Goal: Task Accomplishment & Management: Use online tool/utility

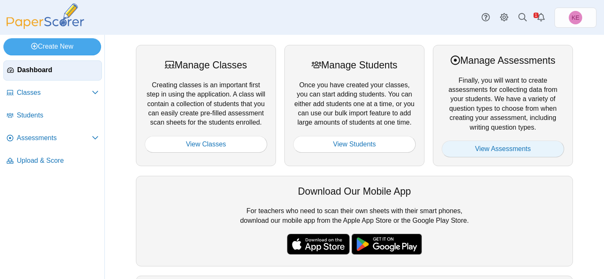
click at [519, 153] on link "View Assessments" at bounding box center [502, 148] width 122 height 17
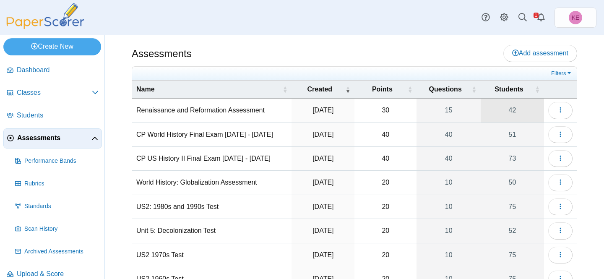
click at [506, 108] on link "42" at bounding box center [511, 110] width 63 height 23
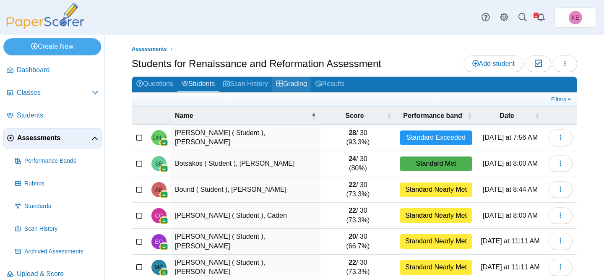
click at [298, 84] on link "Grading" at bounding box center [291, 85] width 39 height 16
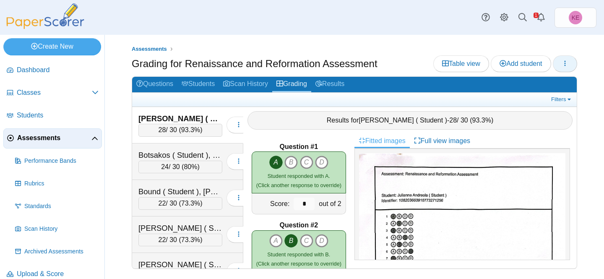
click at [566, 63] on icon "button" at bounding box center [564, 63] width 7 height 7
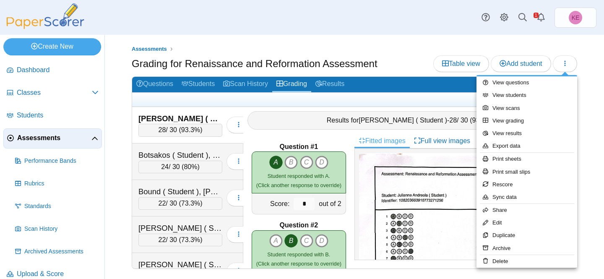
click at [416, 94] on div "Filters Show only: Loading…" at bounding box center [354, 100] width 444 height 14
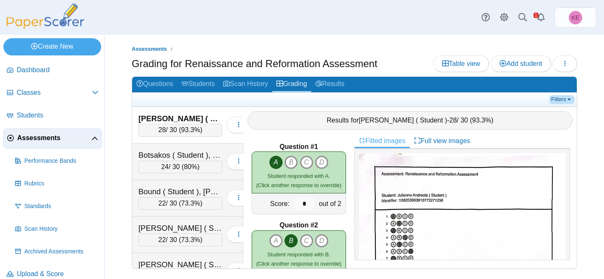
click at [565, 96] on link "Filters" at bounding box center [562, 99] width 26 height 8
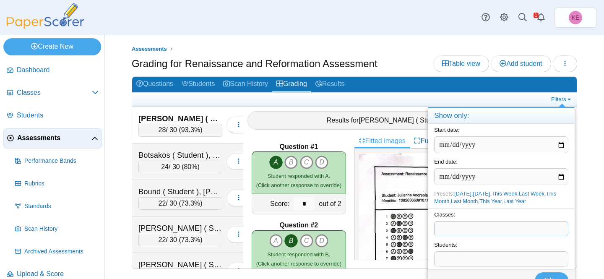
click at [485, 227] on span at bounding box center [500, 228] width 133 height 14
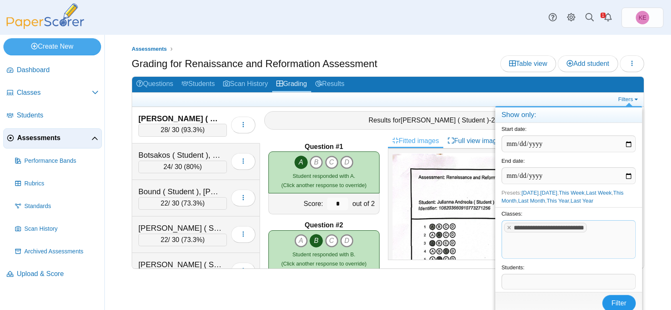
click at [603, 278] on button "Filter" at bounding box center [619, 303] width 34 height 17
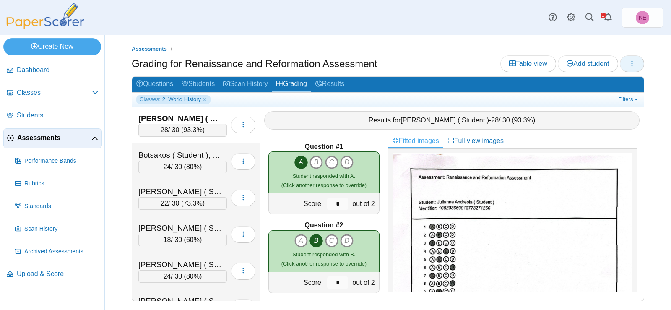
click at [637, 61] on button "button" at bounding box center [632, 63] width 24 height 17
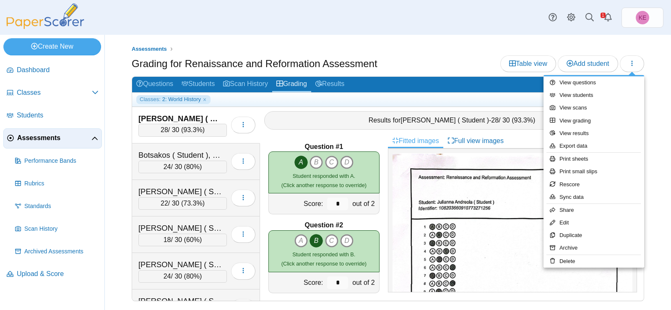
click at [665, 34] on div "Dashboard Classes Archived classes Students KE" at bounding box center [335, 17] width 671 height 35
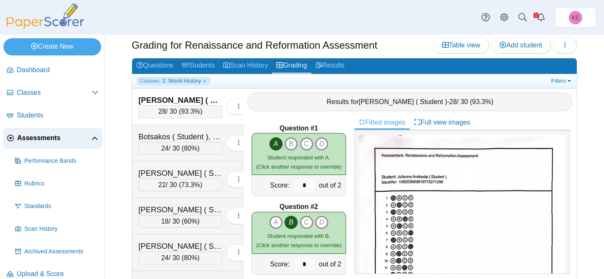
scroll to position [30, 0]
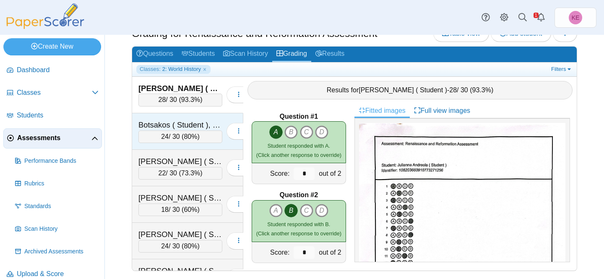
click at [174, 119] on div "Botsakos ( Student ), [PERSON_NAME] 24 / 30 ( 80% )" at bounding box center [187, 131] width 111 height 36
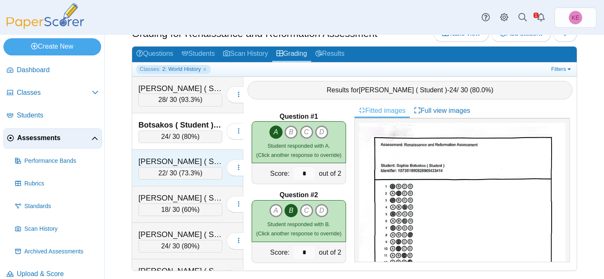
click at [194, 155] on div "[PERSON_NAME] ( Student ), Caden 22 / 30 ( 73.3% )" at bounding box center [187, 168] width 111 height 36
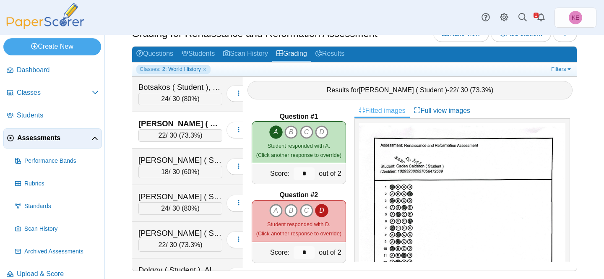
scroll to position [40, 0]
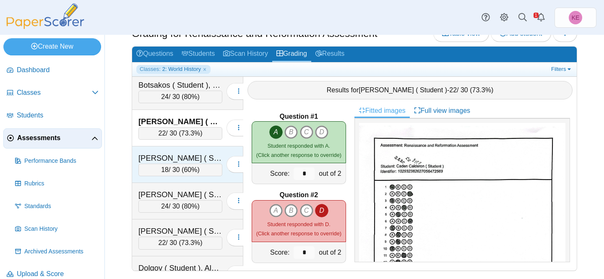
click at [194, 151] on div "[PERSON_NAME] ( Student ), [PERSON_NAME] 18 / 30 ( 60% ) Loading…" at bounding box center [187, 164] width 111 height 36
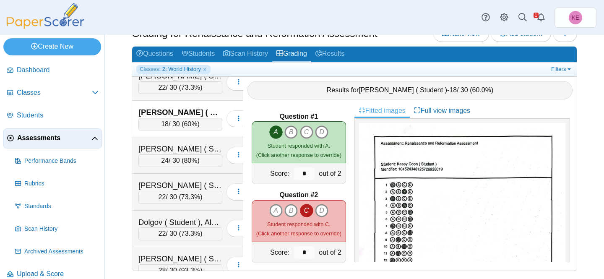
scroll to position [86, 0]
click at [194, 145] on div "[PERSON_NAME] ( Student ), [PERSON_NAME]" at bounding box center [180, 148] width 84 height 11
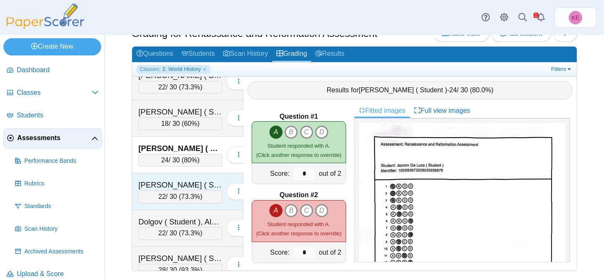
click at [189, 184] on div "[PERSON_NAME] ( Student ), [PERSON_NAME]" at bounding box center [180, 184] width 84 height 11
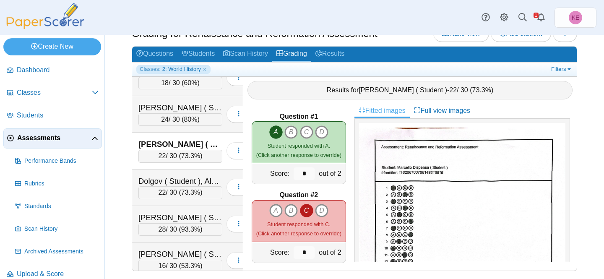
scroll to position [132, 0]
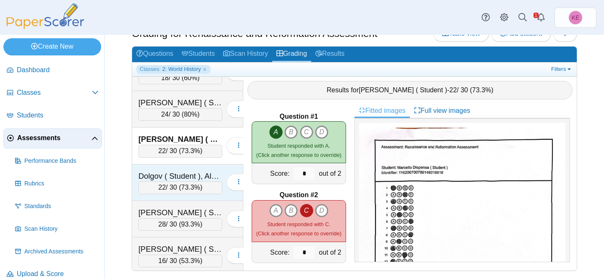
click at [189, 171] on div "Dolgov ( Student ), Alyssa" at bounding box center [180, 176] width 84 height 11
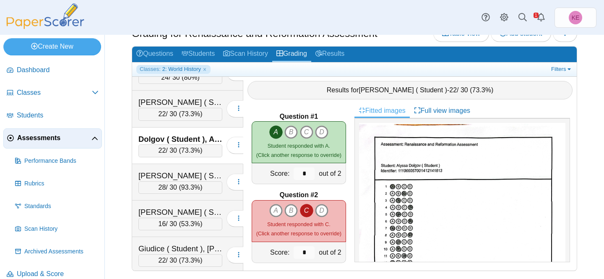
scroll to position [174, 0]
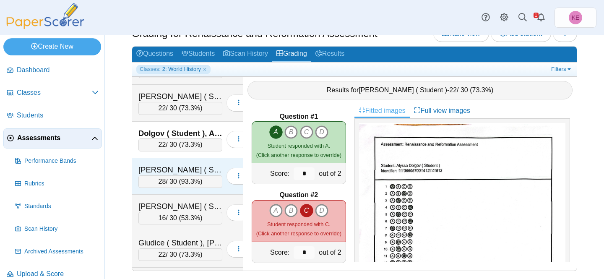
click at [193, 171] on div "[PERSON_NAME] ( Student ), [PERSON_NAME]" at bounding box center [180, 169] width 84 height 11
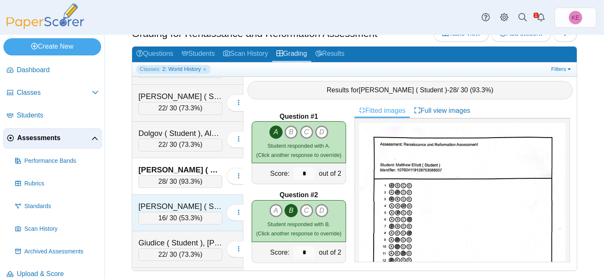
click at [193, 200] on div "[PERSON_NAME] ( Student ), [PERSON_NAME] 16 / 30 ( 53.3% )" at bounding box center [187, 213] width 111 height 36
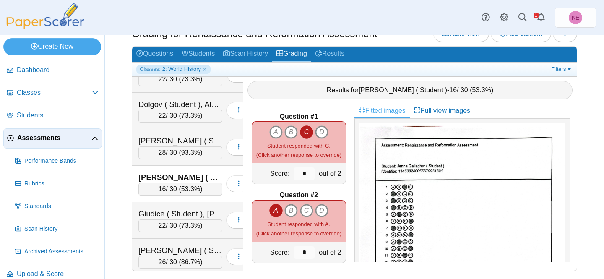
scroll to position [204, 0]
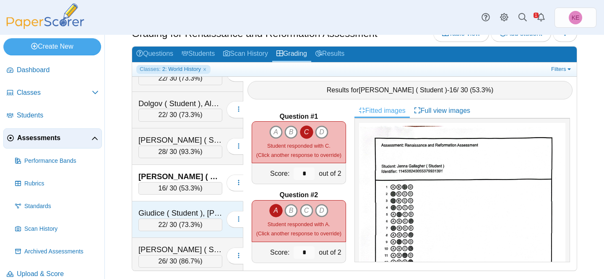
click at [193, 206] on div "Giudice ( Student ), [PERSON_NAME] 22 / 30 ( 73.3% )" at bounding box center [187, 219] width 111 height 36
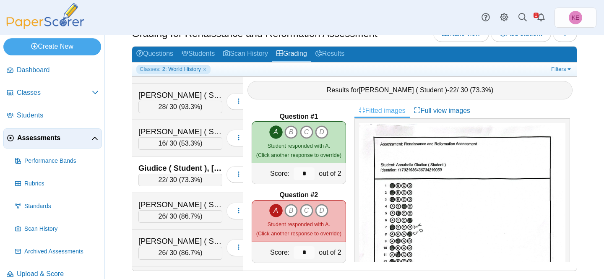
scroll to position [255, 0]
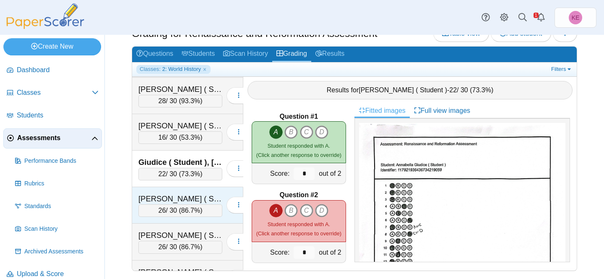
click at [160, 199] on div "[PERSON_NAME] ( Student ), [PERSON_NAME]" at bounding box center [180, 198] width 84 height 11
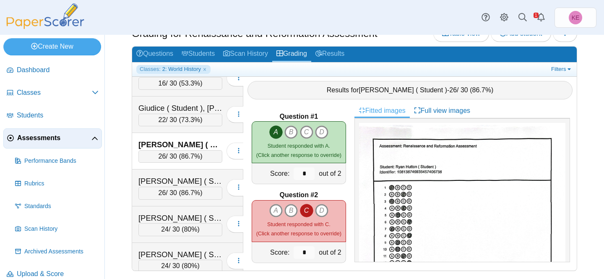
scroll to position [333, 0]
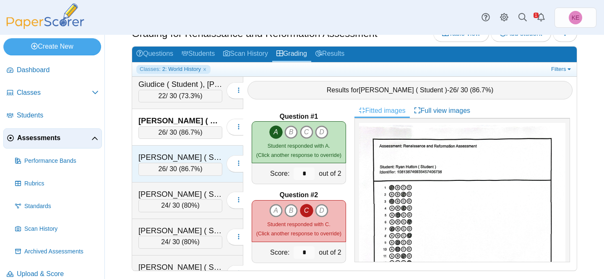
click at [165, 153] on div "[PERSON_NAME] ( Student ), [PERSON_NAME]" at bounding box center [180, 157] width 84 height 11
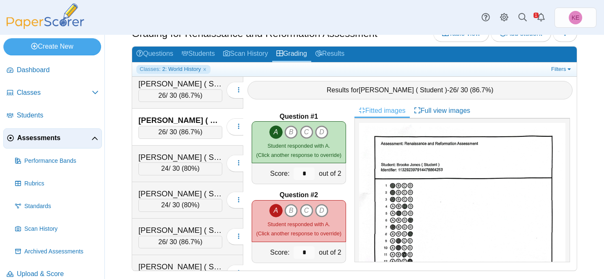
scroll to position [371, 0]
click at [199, 155] on div "[PERSON_NAME] ( Student ), Zion" at bounding box center [180, 156] width 84 height 11
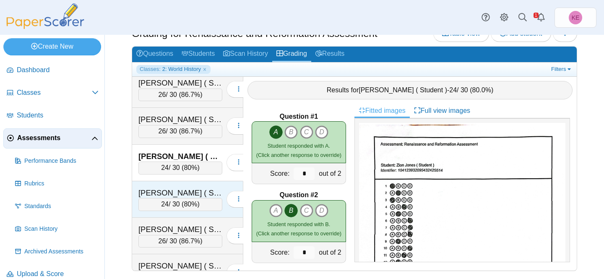
click at [192, 194] on div "[PERSON_NAME] ( Student ), Caleb" at bounding box center [180, 192] width 84 height 11
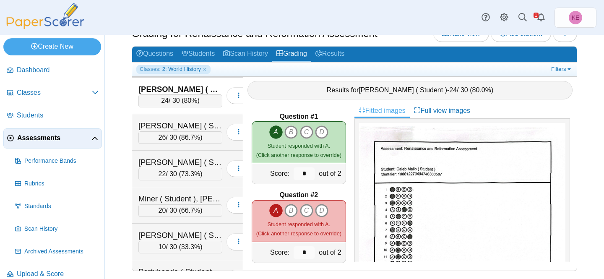
scroll to position [477, 0]
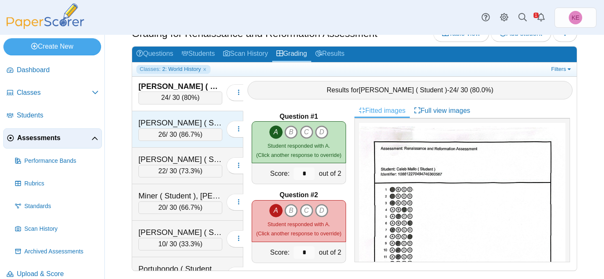
click at [167, 129] on div "26 / 30 ( 86.7% )" at bounding box center [180, 134] width 84 height 13
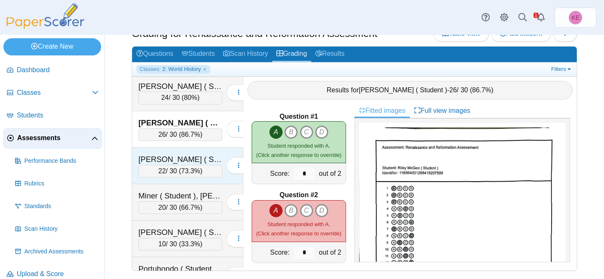
click at [184, 154] on div "[PERSON_NAME] ( Student ), [PERSON_NAME]" at bounding box center [180, 159] width 84 height 11
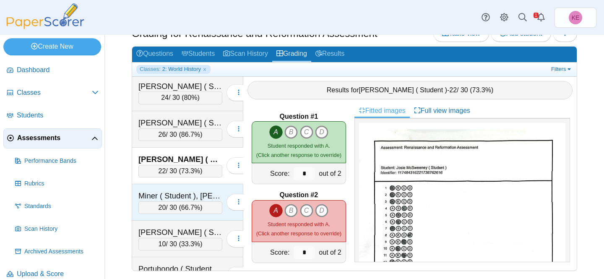
click at [202, 190] on div "Miner ( Student ), [PERSON_NAME] 20 / 30 ( 66.7% )" at bounding box center [187, 202] width 111 height 36
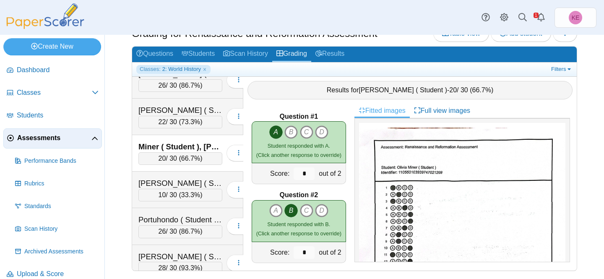
scroll to position [527, 0]
click at [200, 181] on div "[PERSON_NAME] ( Student ), [PERSON_NAME]" at bounding box center [180, 182] width 84 height 11
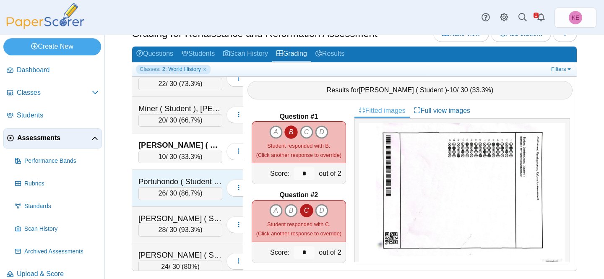
scroll to position [566, 0]
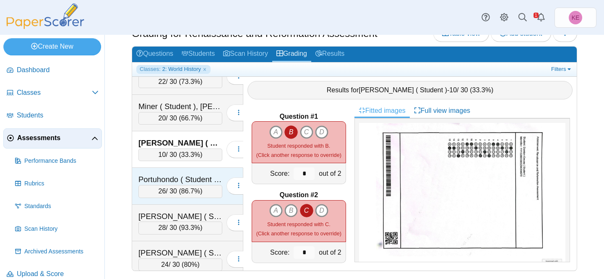
click at [196, 178] on div "Portuhondo ( Student ), [PERSON_NAME]" at bounding box center [180, 179] width 84 height 11
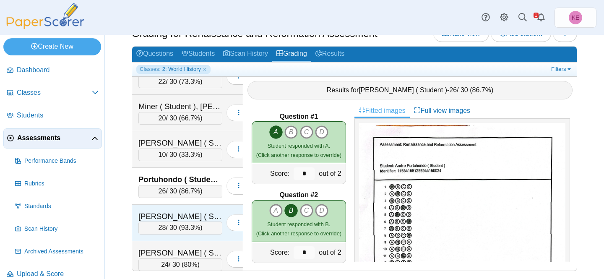
click at [196, 218] on div "[PERSON_NAME] ( Student ), [PERSON_NAME]" at bounding box center [180, 216] width 84 height 11
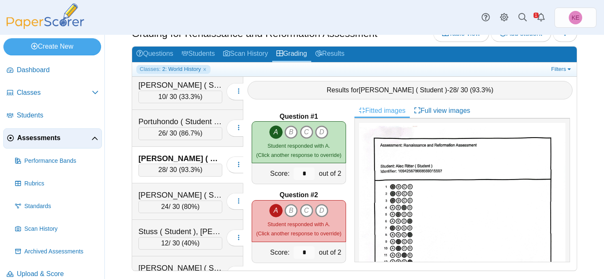
scroll to position [627, 0]
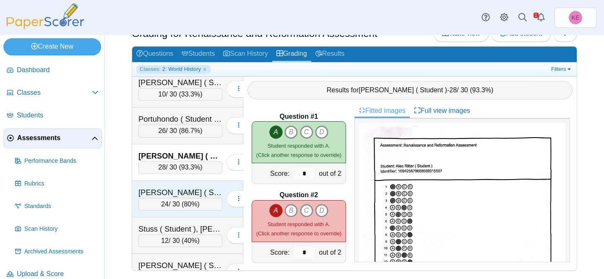
click at [211, 198] on div "24 / 30 ( 80% )" at bounding box center [180, 204] width 84 height 13
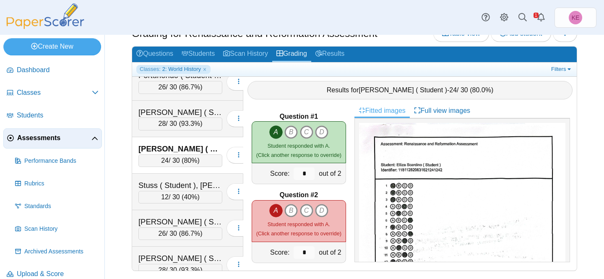
scroll to position [683, 0]
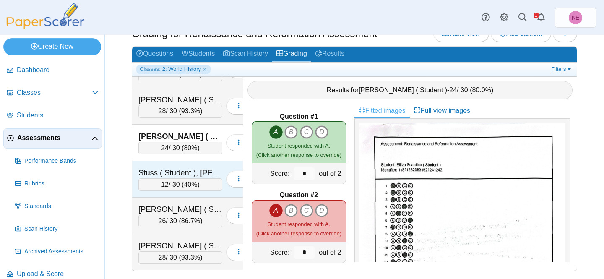
click at [162, 166] on div "Stuss ( Student ), [PERSON_NAME] 12 / 30 ( 40% )" at bounding box center [187, 179] width 111 height 36
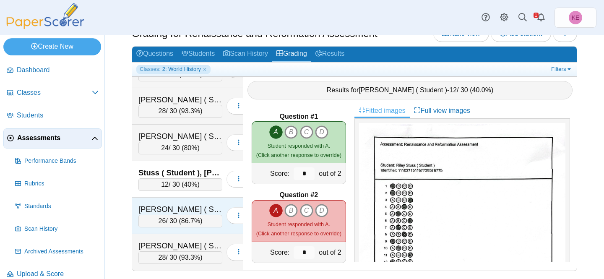
click at [158, 212] on div "[PERSON_NAME] ( Student ), [PERSON_NAME]" at bounding box center [180, 209] width 84 height 11
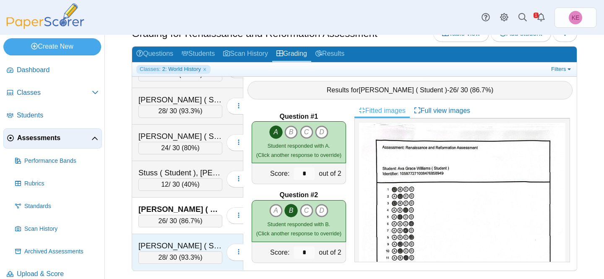
click at [157, 245] on div "[PERSON_NAME] ( Student ), [PERSON_NAME]" at bounding box center [180, 245] width 84 height 11
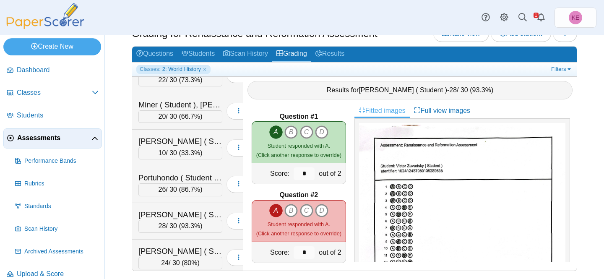
scroll to position [564, 0]
